Goal: Task Accomplishment & Management: Complete application form

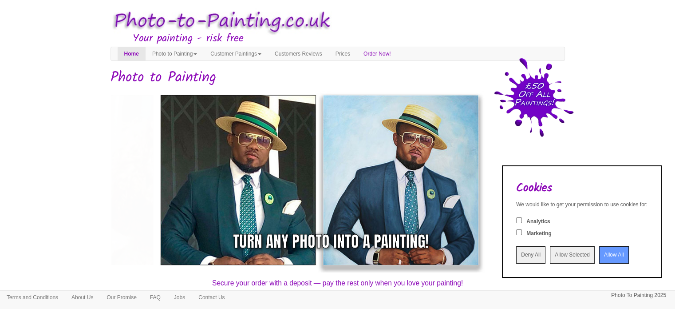
click at [602, 253] on input "Allow All" at bounding box center [614, 254] width 30 height 17
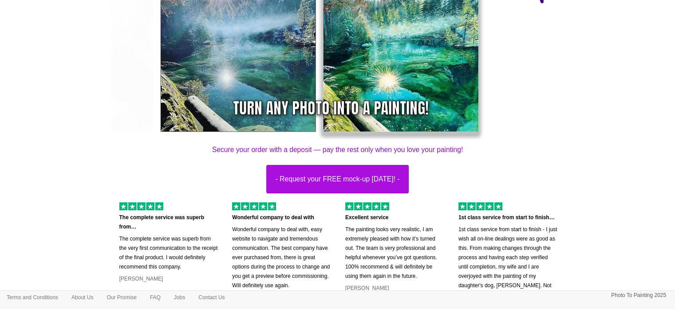
scroll to position [178, 0]
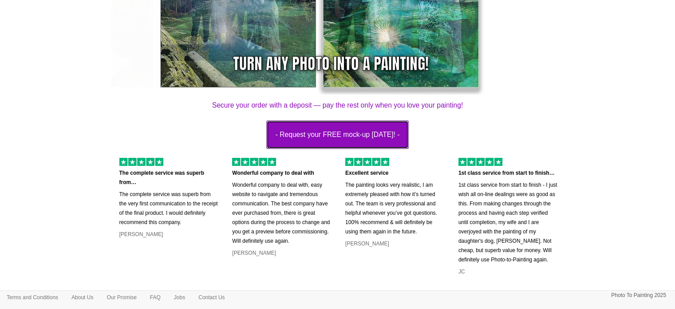
click at [328, 130] on button "- Request your FREE mock-up today! -" at bounding box center [337, 134] width 143 height 28
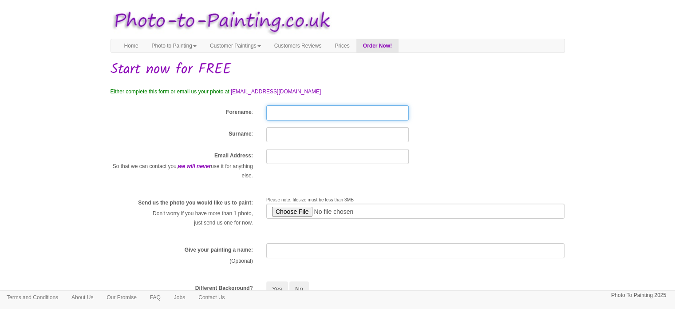
click at [297, 110] on input "Forename" at bounding box center [337, 112] width 143 height 15
type input "[PERSON_NAME]"
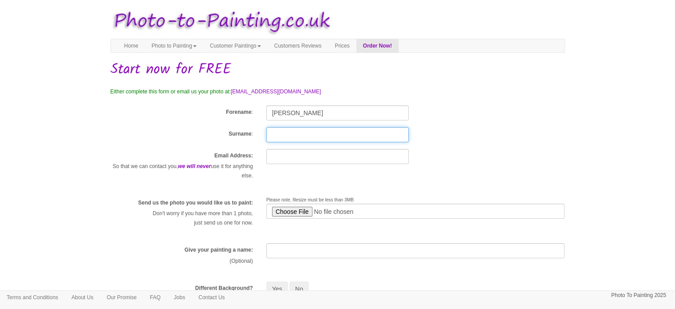
click at [340, 134] on input "Surname" at bounding box center [337, 134] width 143 height 15
type input "Kelliher"
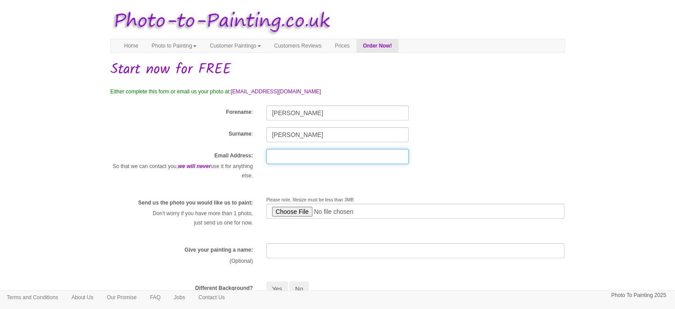
click at [293, 161] on input "text" at bounding box center [337, 156] width 143 height 15
type input "jamesk@whiteoaks.co.uk"
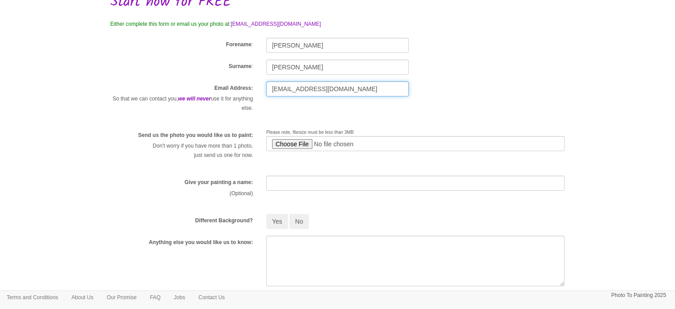
scroll to position [89, 0]
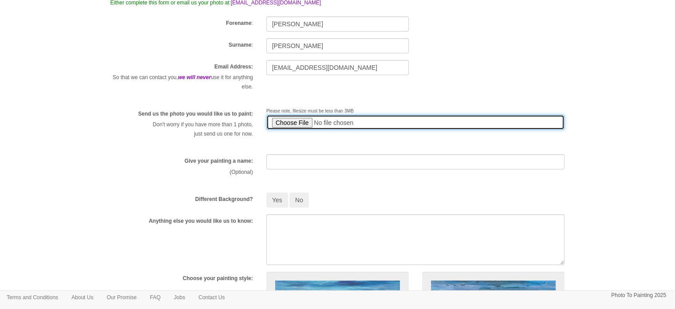
click at [298, 121] on input "file" at bounding box center [415, 122] width 299 height 15
click at [292, 122] on input "file" at bounding box center [415, 122] width 299 height 15
click at [301, 119] on input "file" at bounding box center [415, 122] width 299 height 15
type input "C:\fakepath\ZoZo 2024.jpg"
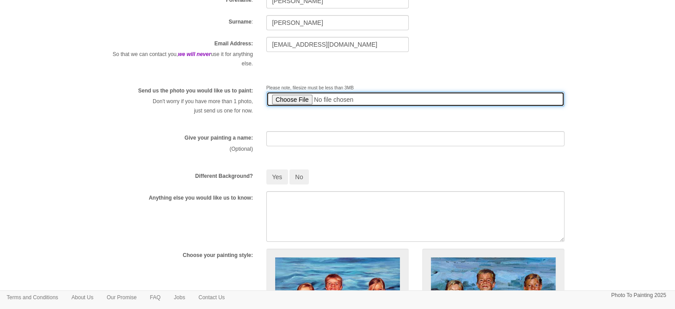
scroll to position [133, 0]
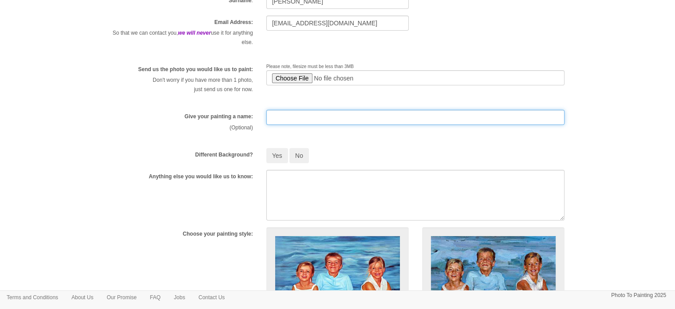
click at [330, 117] on input "text" at bounding box center [415, 117] width 299 height 15
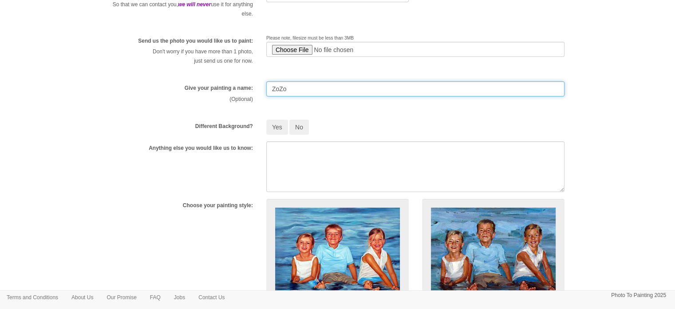
scroll to position [178, 0]
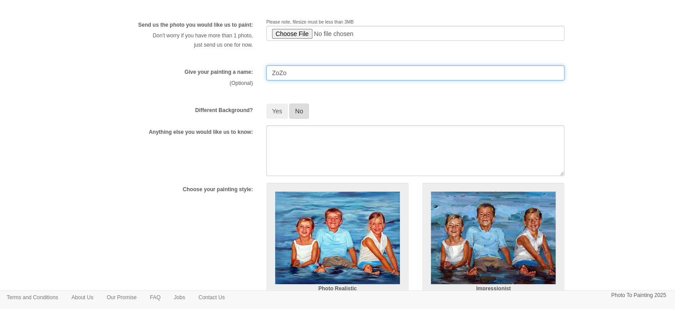
type input "ZoZo"
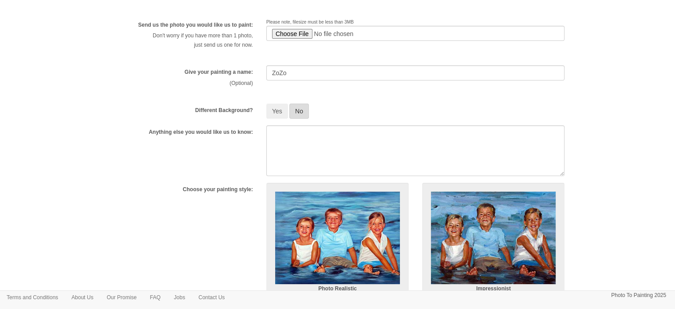
click at [300, 110] on button "No" at bounding box center [300, 110] width 20 height 15
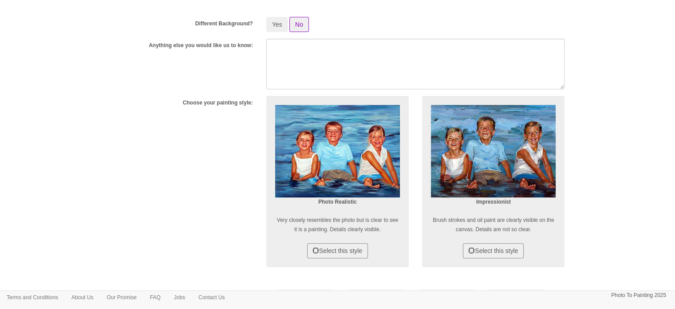
scroll to position [355, 0]
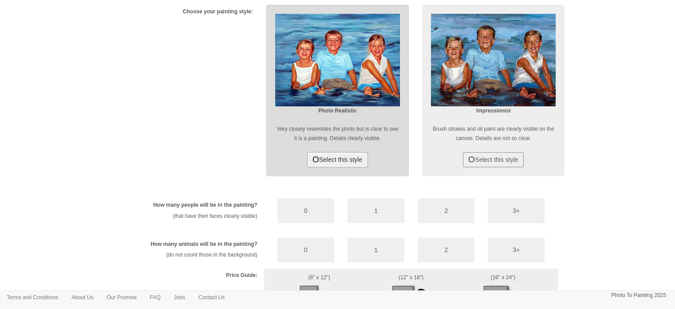
drag, startPoint x: 337, startPoint y: 154, endPoint x: 348, endPoint y: 154, distance: 10.2
click at [337, 154] on button "Select this style" at bounding box center [337, 159] width 61 height 15
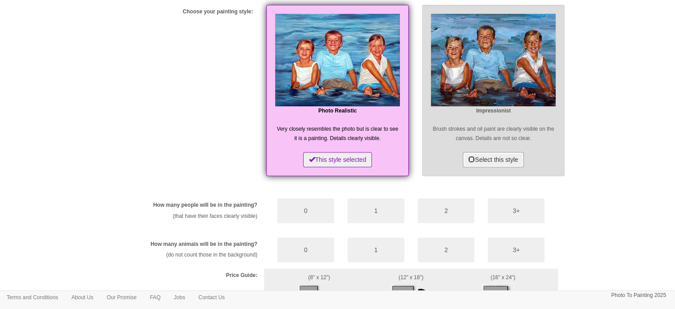
click at [474, 156] on button "Select this style" at bounding box center [493, 159] width 61 height 15
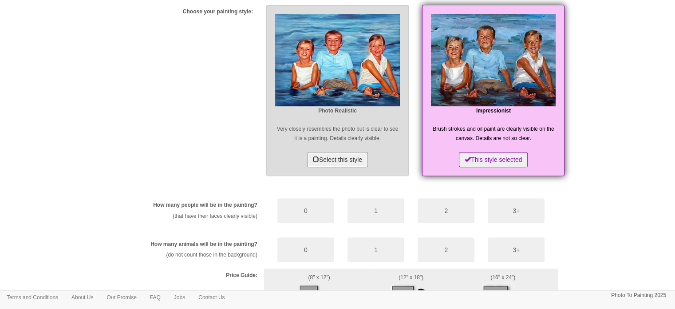
click at [345, 156] on button "Select this style" at bounding box center [337, 159] width 61 height 15
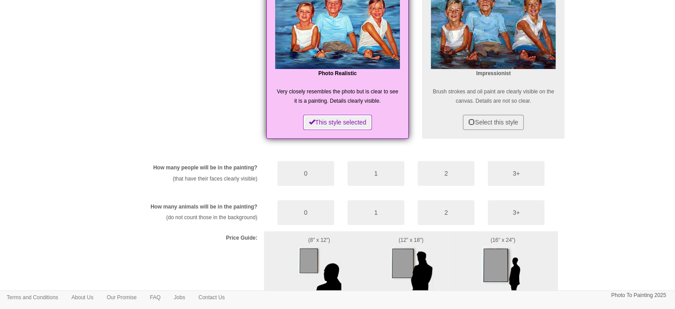
scroll to position [444, 0]
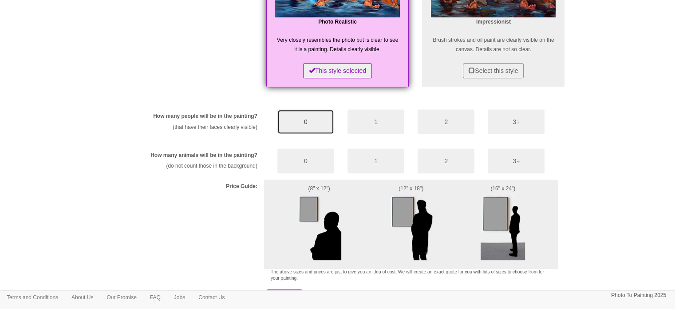
click at [313, 119] on button "0" at bounding box center [306, 121] width 57 height 25
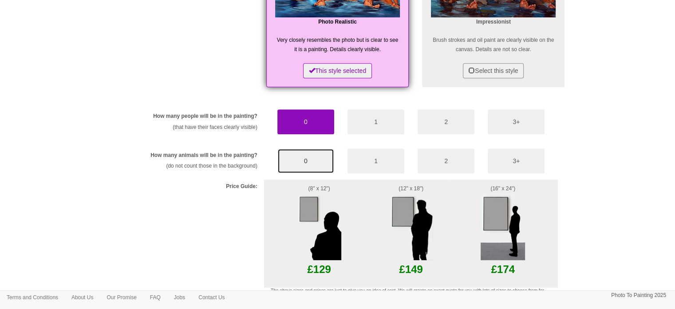
click at [311, 155] on button "0" at bounding box center [306, 160] width 57 height 25
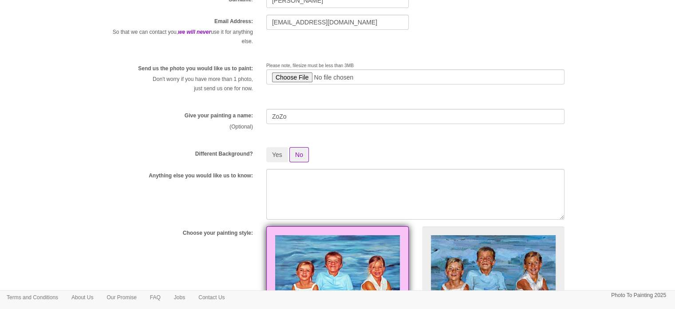
scroll to position [130, 0]
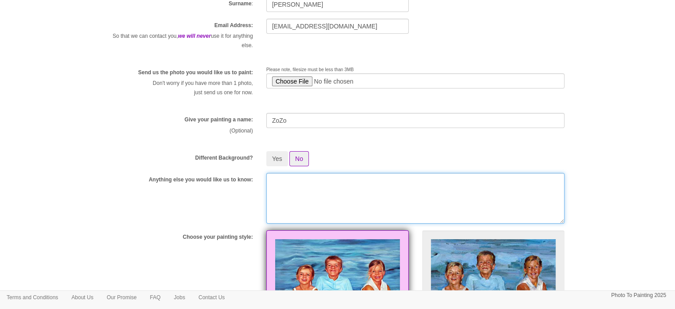
click at [310, 184] on textarea at bounding box center [415, 198] width 299 height 51
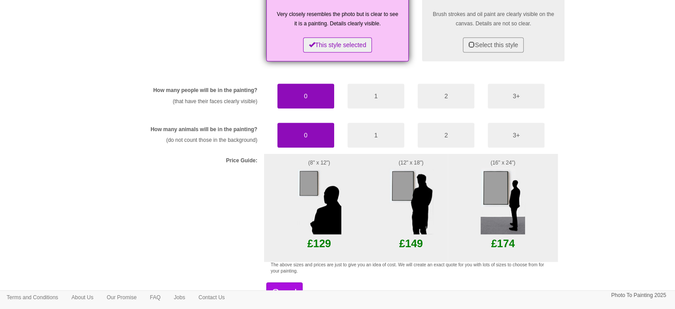
scroll to position [530, 0]
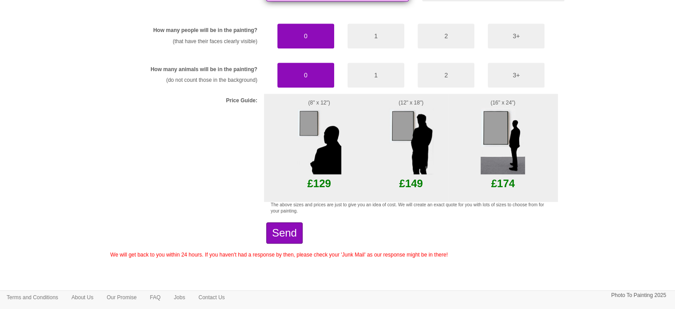
type textarea "Please make picture landscape"
click at [303, 231] on button "Send" at bounding box center [284, 232] width 36 height 21
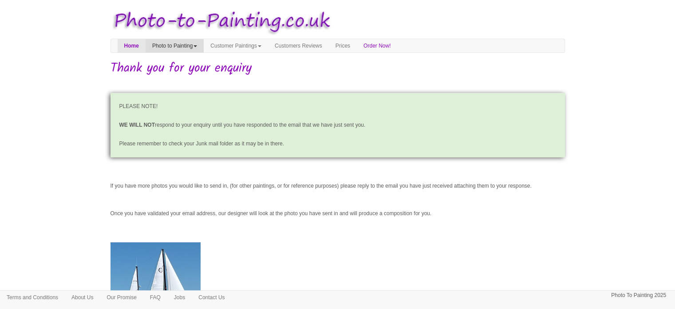
click at [174, 44] on link "Photo to Painting" at bounding box center [175, 45] width 58 height 13
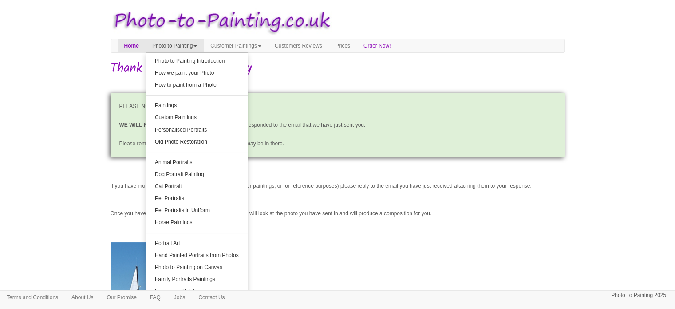
click at [32, 103] on body "Your painting - risk free Toggle navigation Menu Home Photo to Painting Photo t…" at bounding box center [337, 197] width 675 height 386
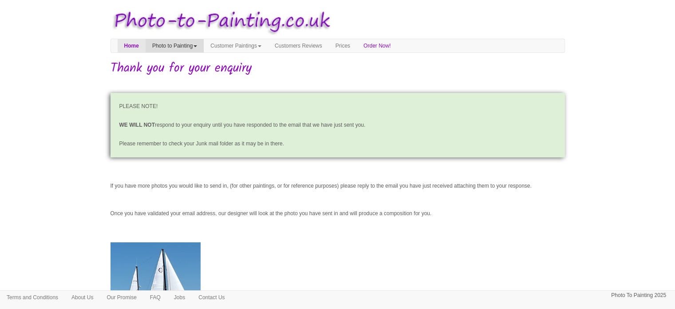
click at [193, 49] on link "Photo to Painting" at bounding box center [175, 45] width 58 height 13
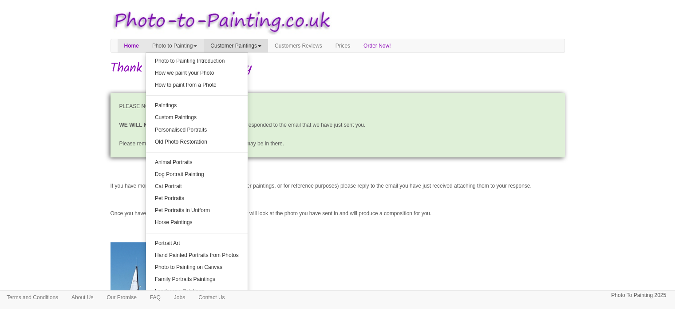
click at [247, 46] on link "Customer Paintings" at bounding box center [236, 45] width 64 height 13
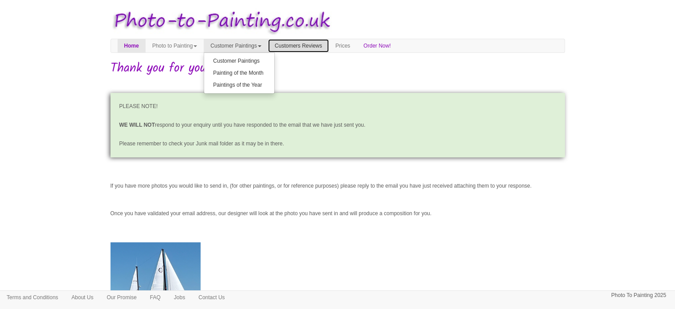
click at [312, 46] on link "Customers Reviews" at bounding box center [298, 45] width 61 height 13
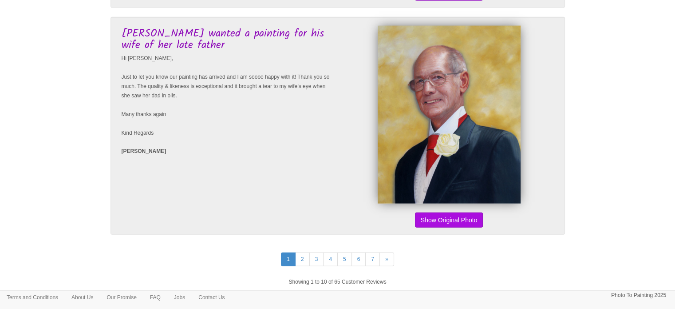
scroll to position [2027, 0]
